Goal: Task Accomplishment & Management: Manage account settings

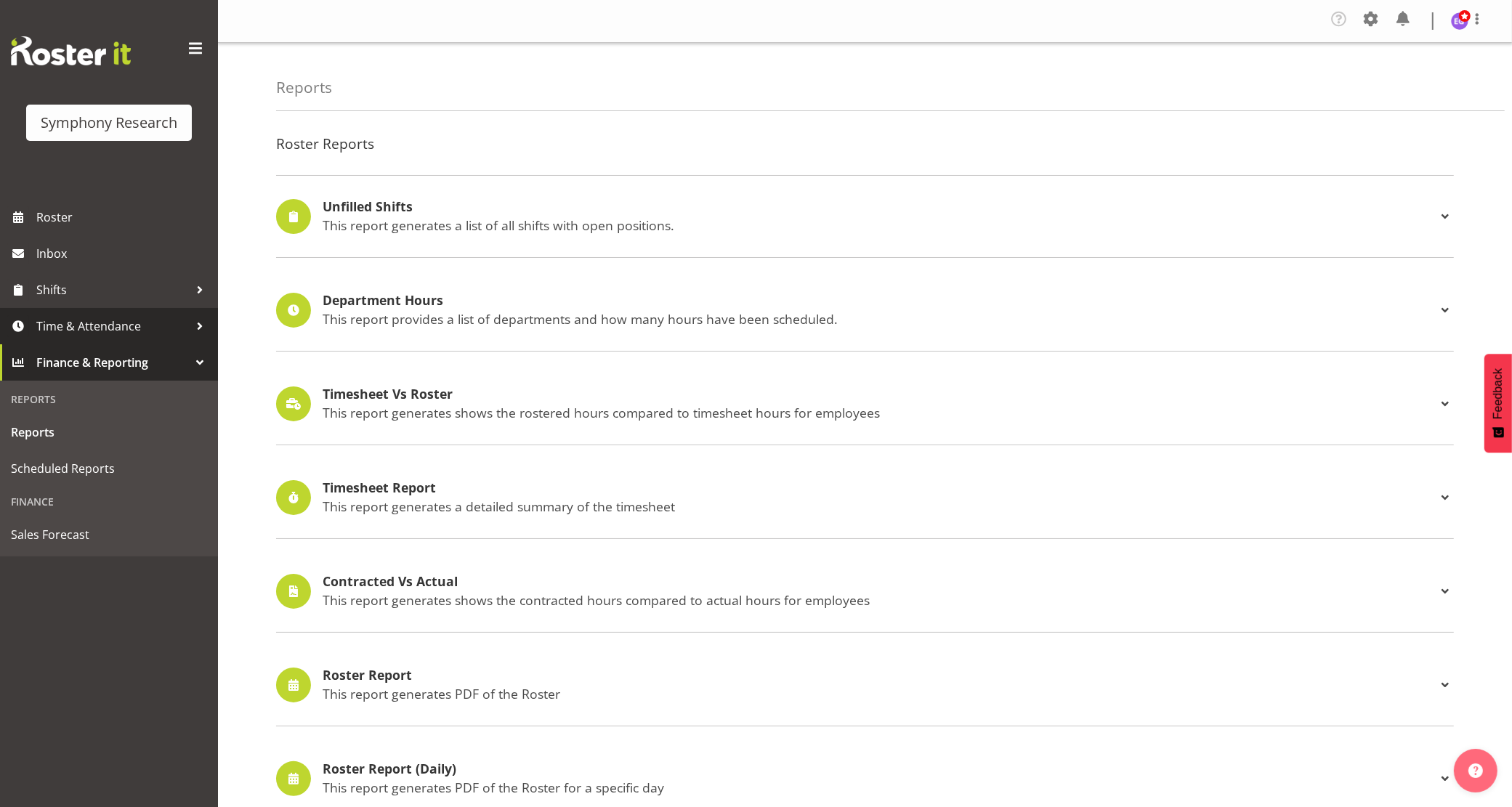
click at [91, 329] on span "Time & Attendance" at bounding box center [113, 326] width 153 height 22
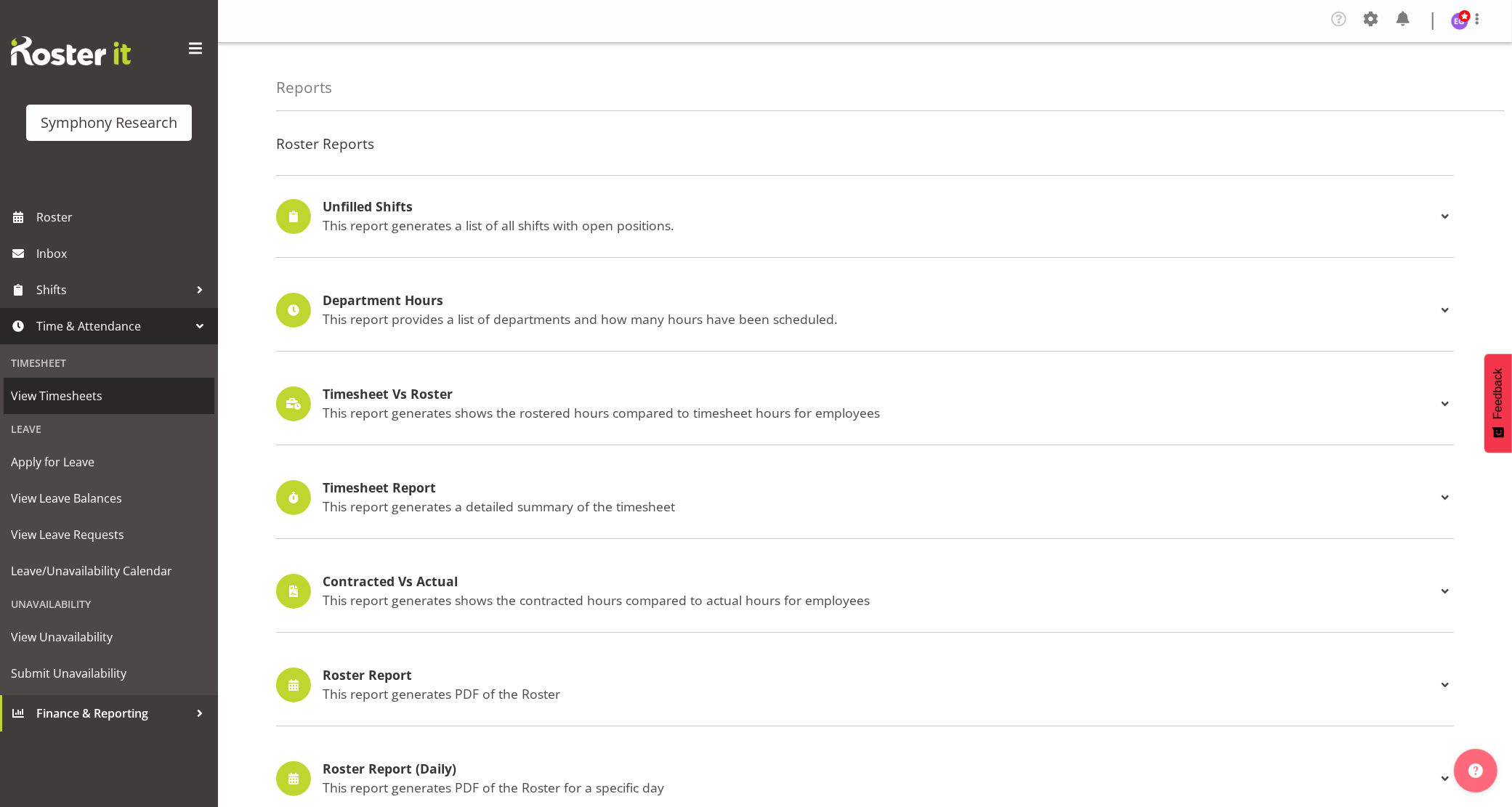
click at [65, 399] on span "View Timesheets" at bounding box center [109, 396] width 196 height 22
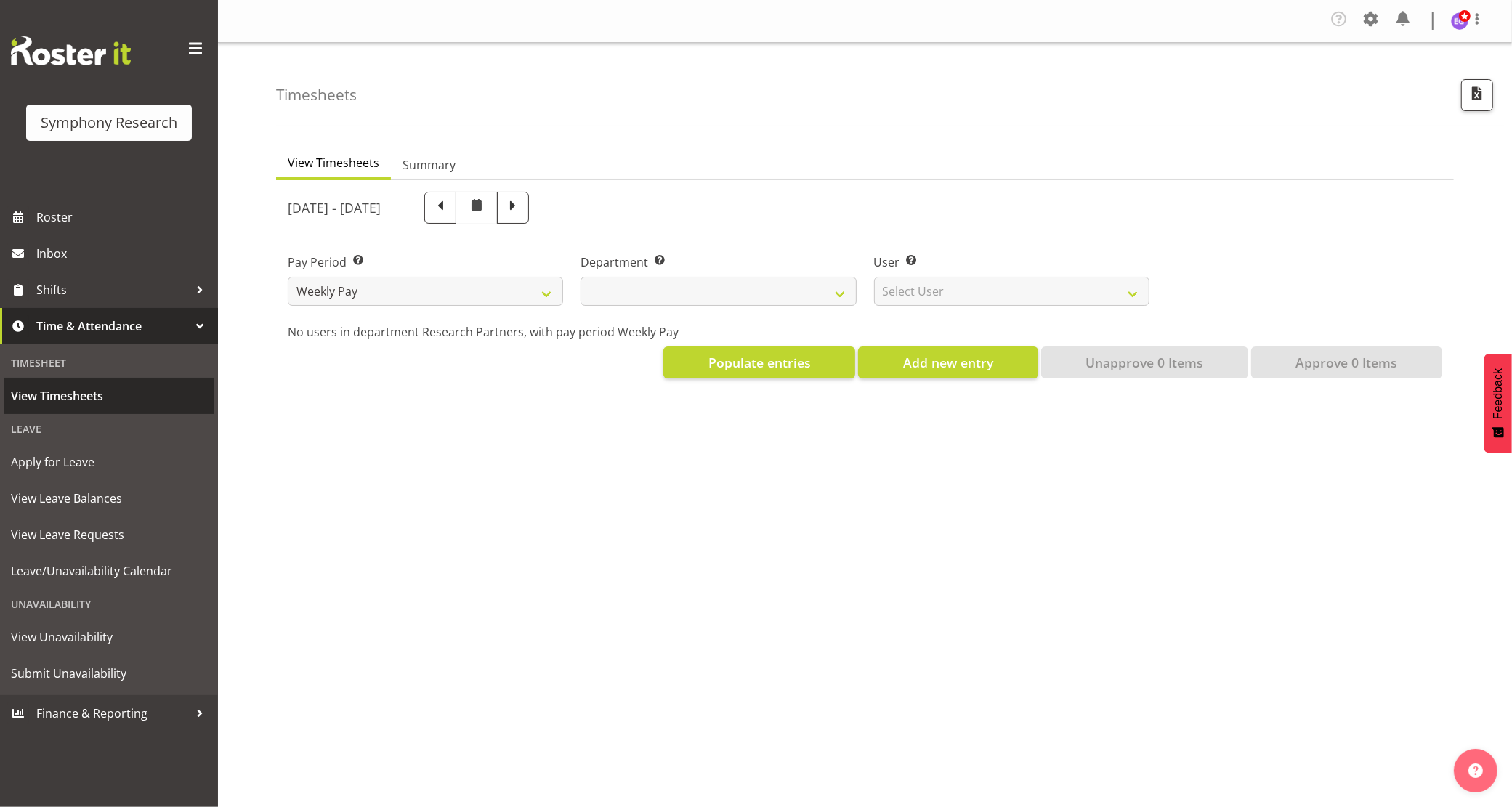
select select
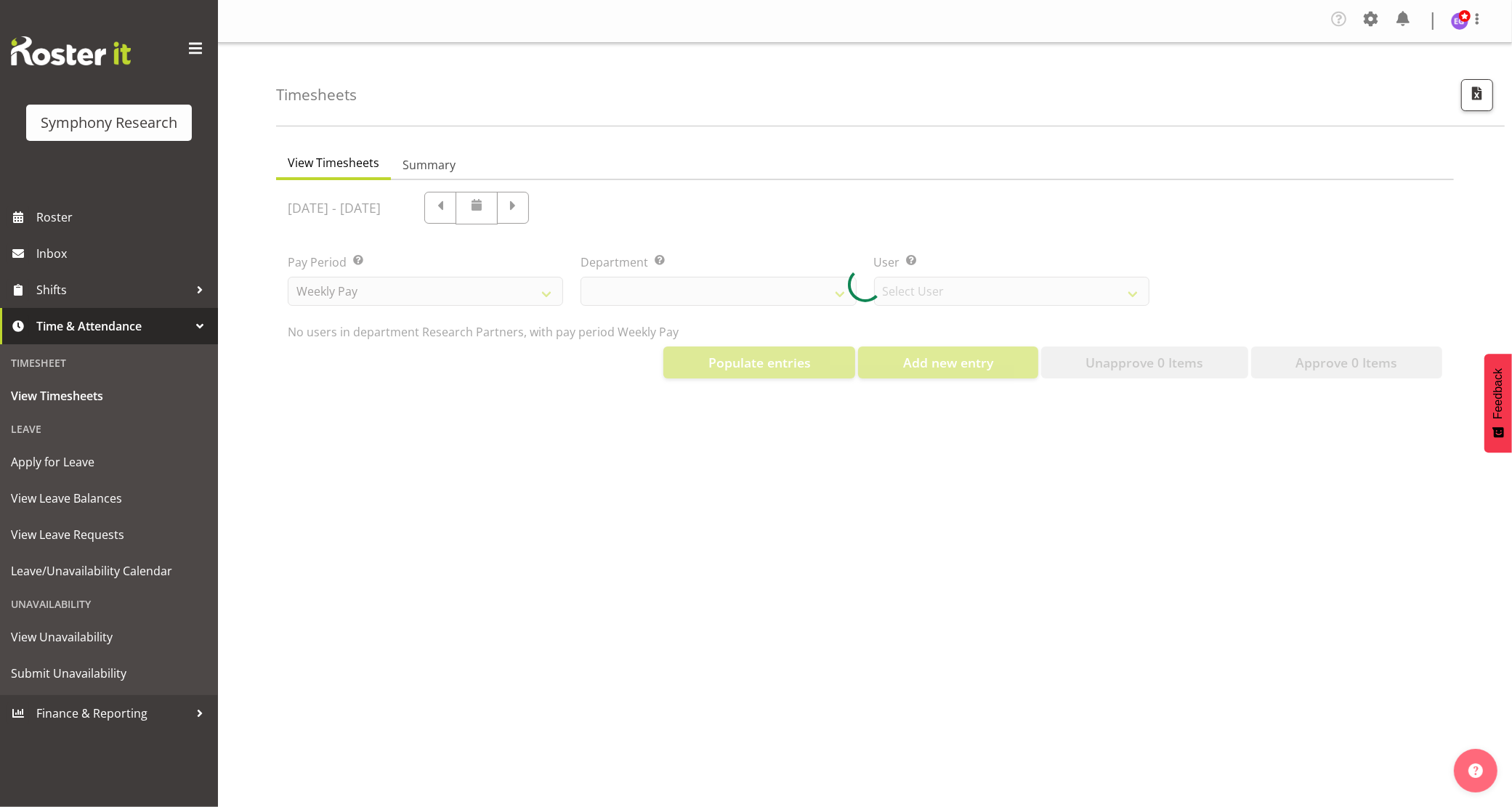
select select "10174"
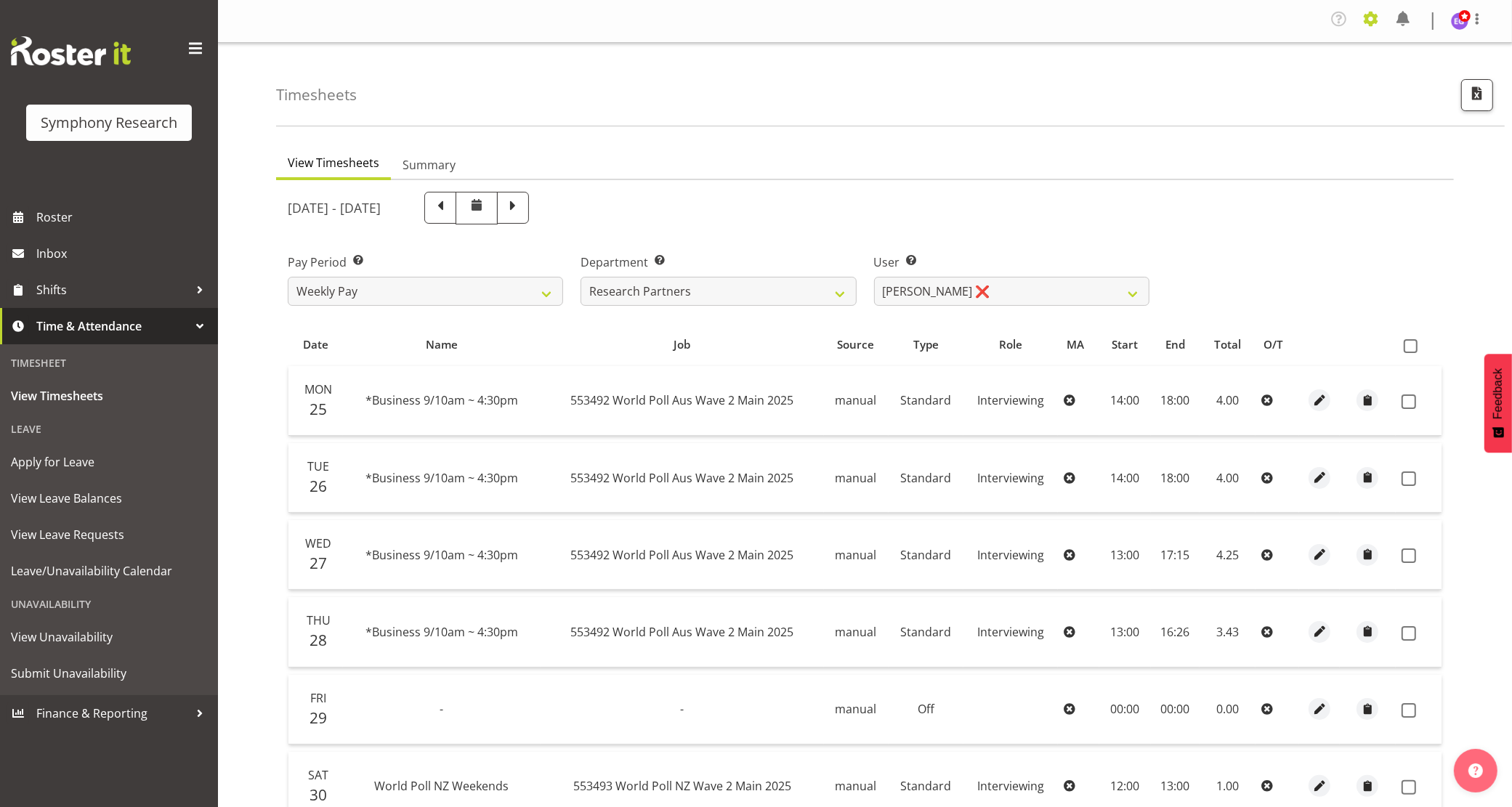
click at [1363, 18] on span at bounding box center [1371, 19] width 24 height 24
click at [1231, 154] on link "Employees" at bounding box center [1282, 161] width 202 height 26
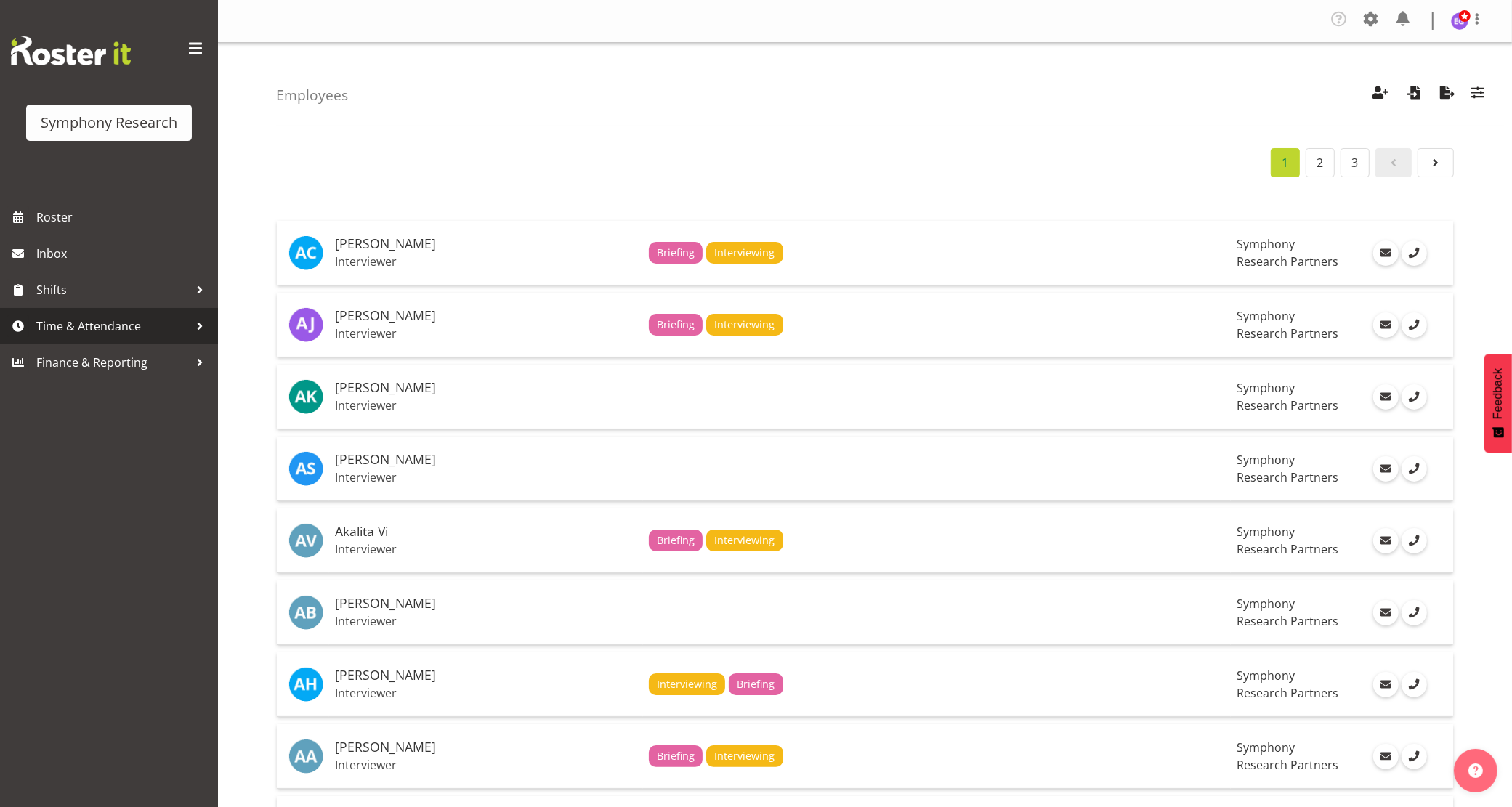
click at [142, 327] on span "Time & Attendance" at bounding box center [113, 326] width 153 height 22
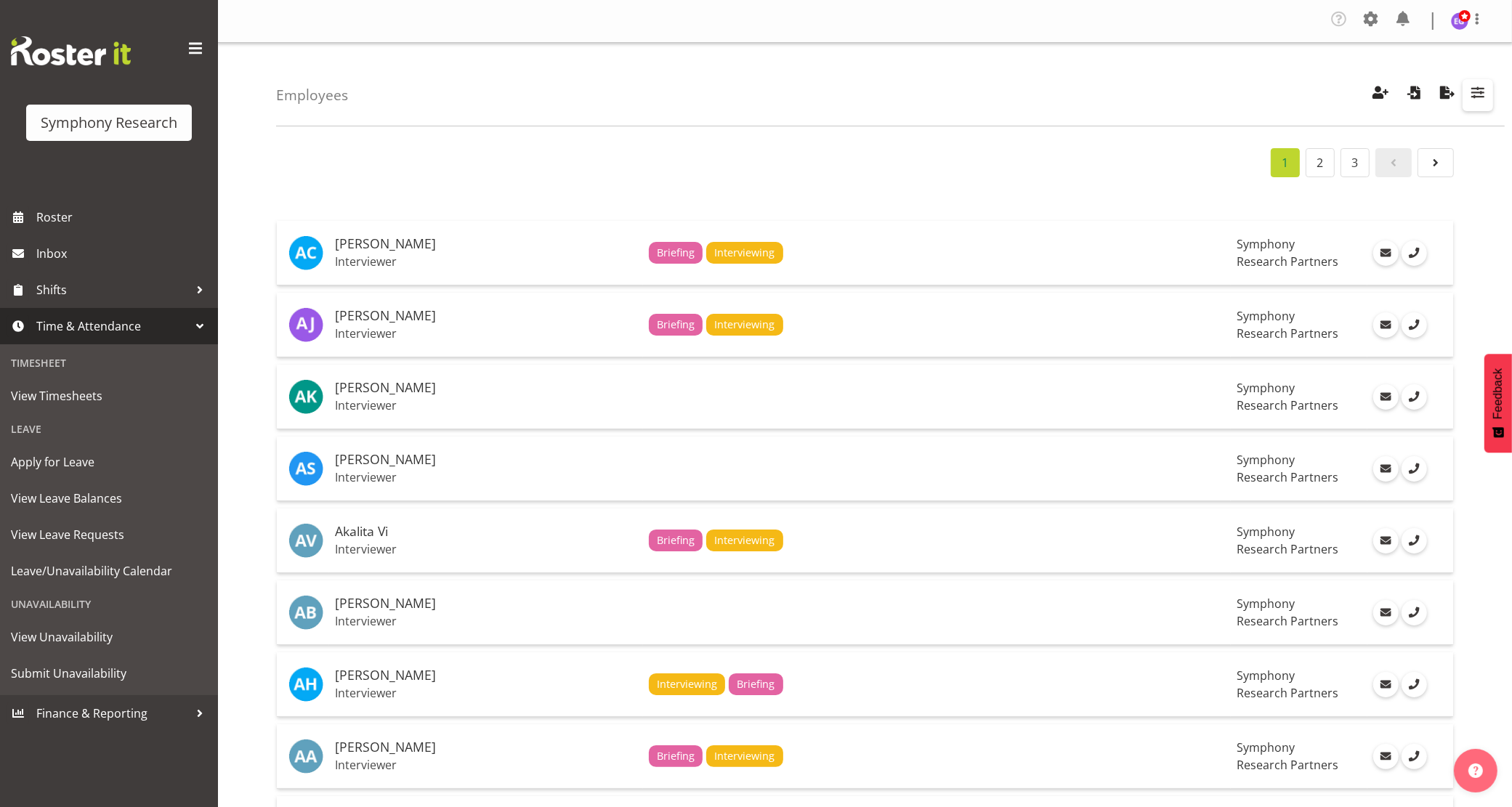
click at [1472, 90] on span "button" at bounding box center [1478, 92] width 19 height 19
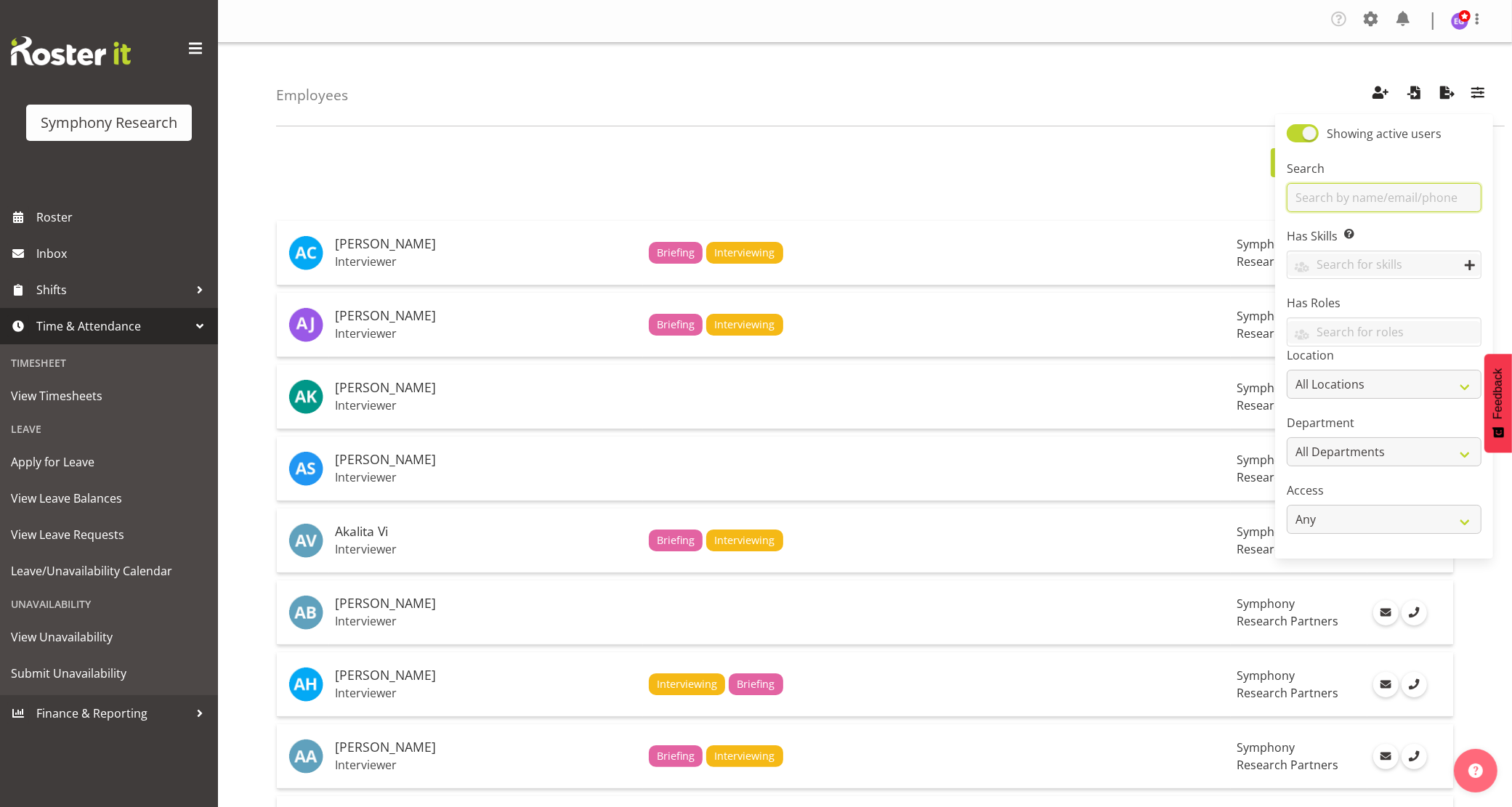
click at [1378, 195] on input "text" at bounding box center [1384, 198] width 195 height 29
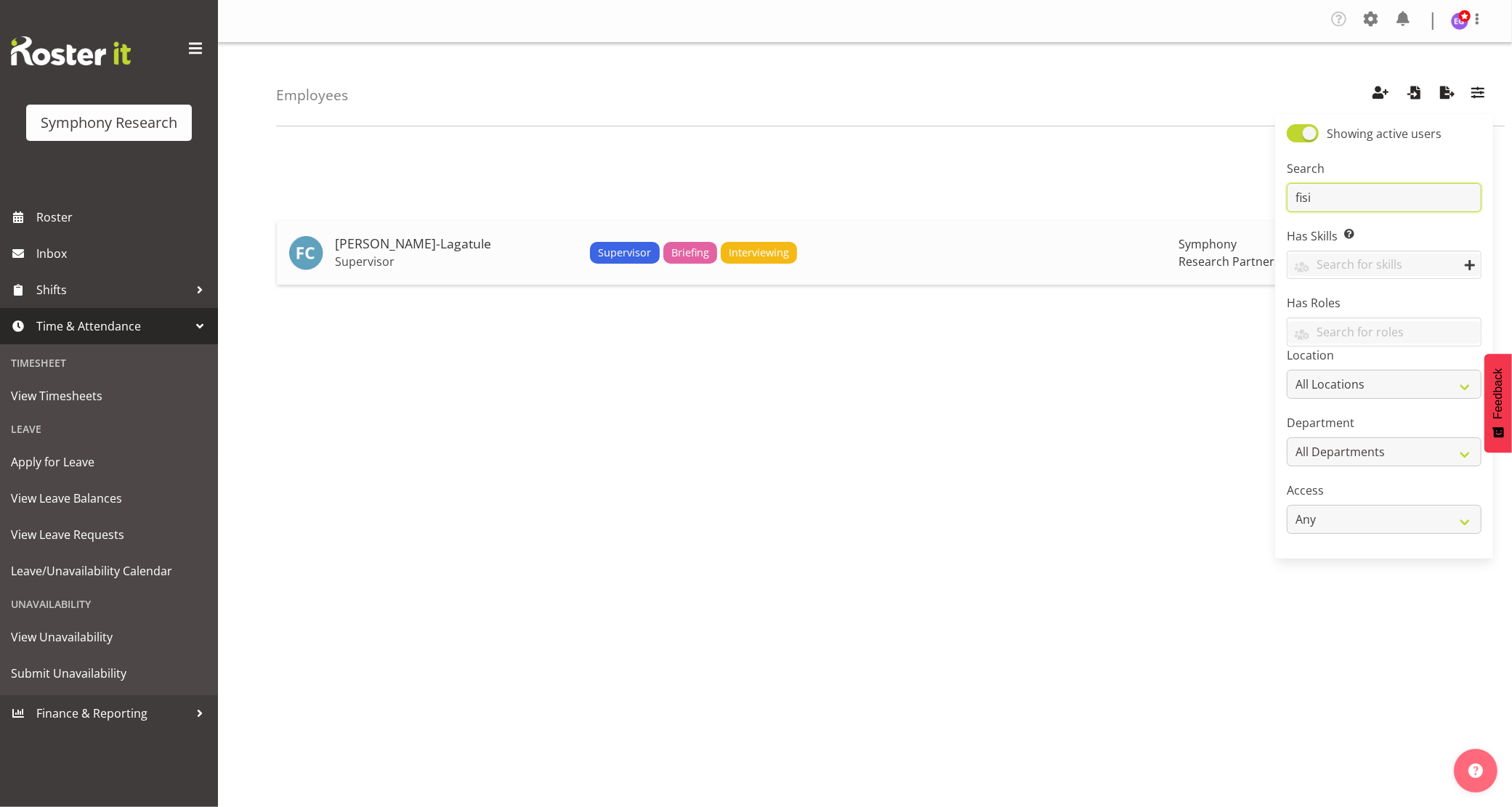
type input "fisi"
click at [425, 254] on td "Fisi Cook-Lagatule Supervisor" at bounding box center [456, 253] width 255 height 64
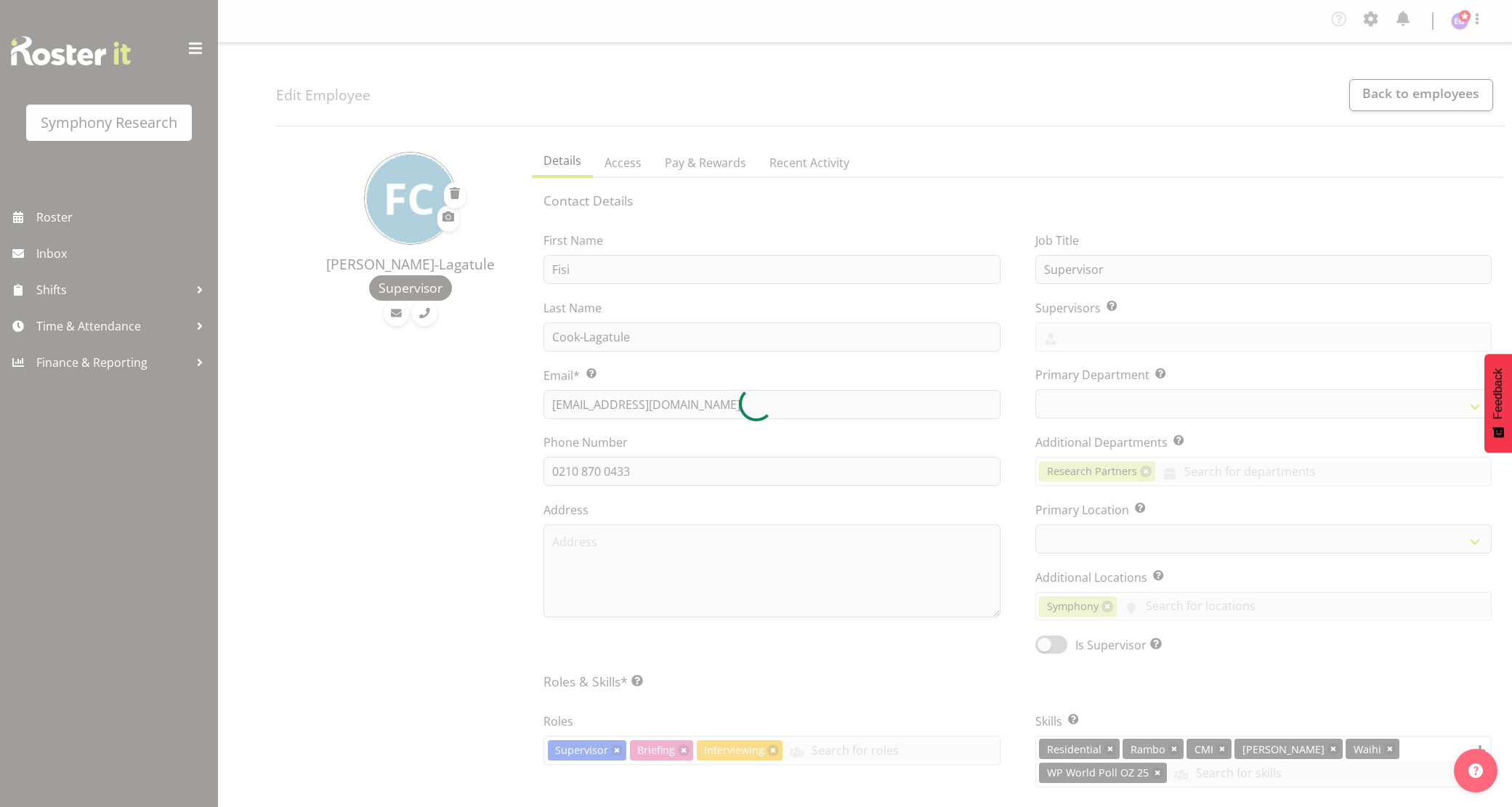
select select "TimelineWeek"
select select
select select "39"
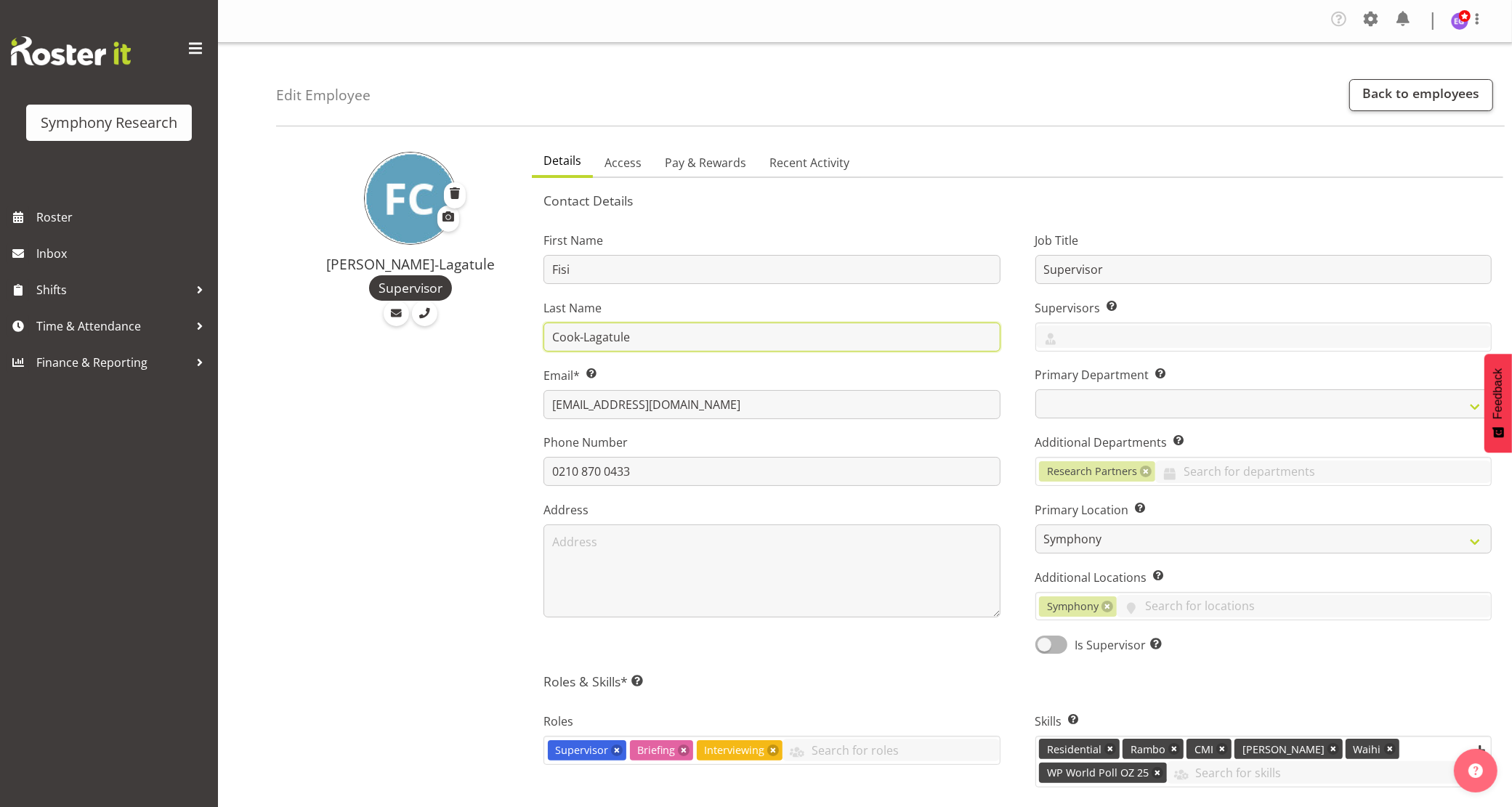
drag, startPoint x: 641, startPoint y: 335, endPoint x: 453, endPoint y: 335, distance: 188.0
click at [453, 335] on div "Fisi Cook-Lagatule Supervisor Details Access Pay & Rewards Recent Activity Cont…" at bounding box center [894, 748] width 1236 height 1220
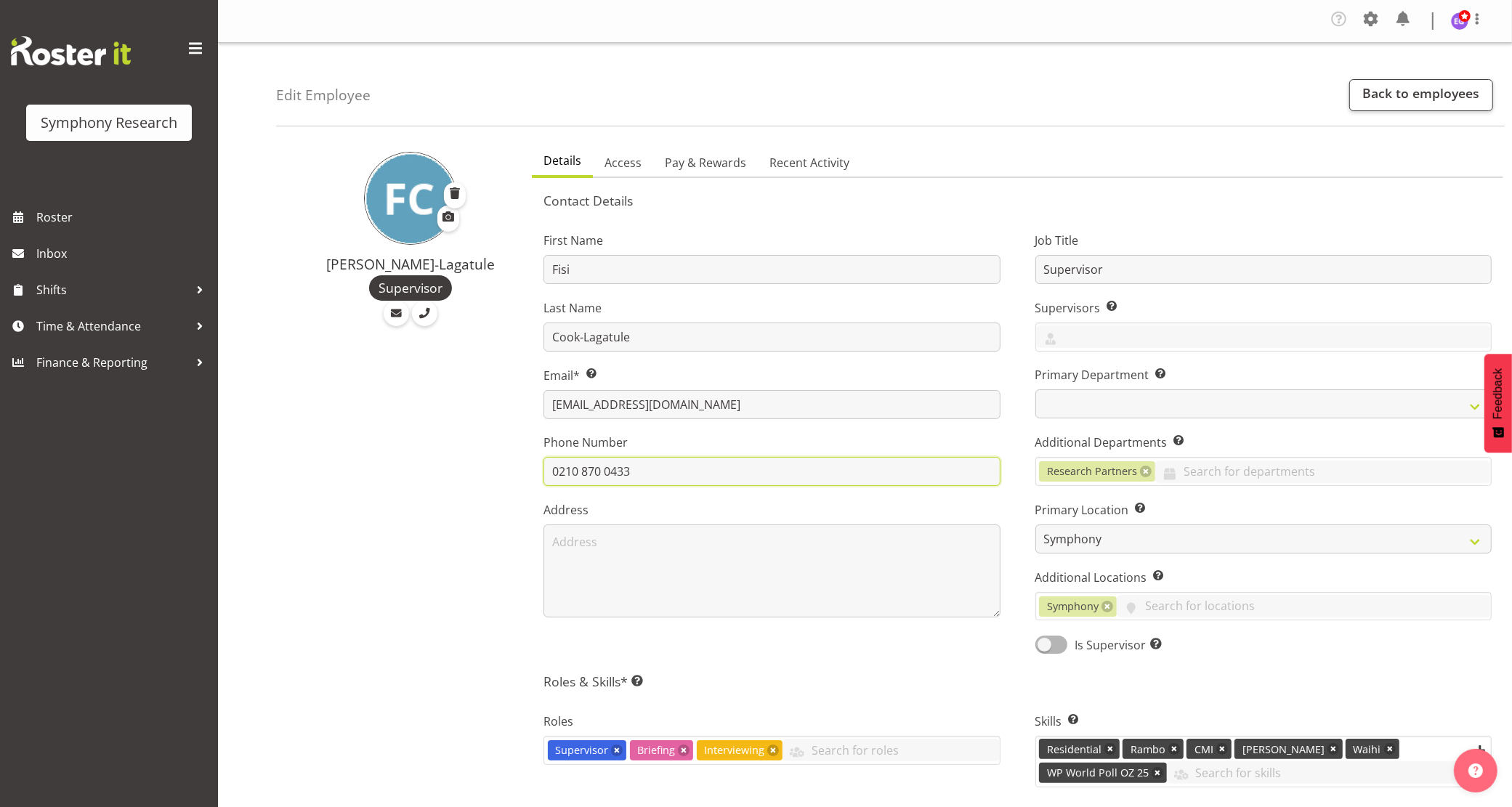
drag, startPoint x: 652, startPoint y: 465, endPoint x: 494, endPoint y: 465, distance: 158.0
click at [494, 465] on div "Fisi Cook-Lagatule Supervisor Details Access Pay & Rewards Recent Activity Cont…" at bounding box center [894, 748] width 1236 height 1220
click at [278, 589] on div "Fisi Cook-Lagatule Supervisor" at bounding box center [399, 748] width 247 height 1220
